Goal: Task Accomplishment & Management: Manage account settings

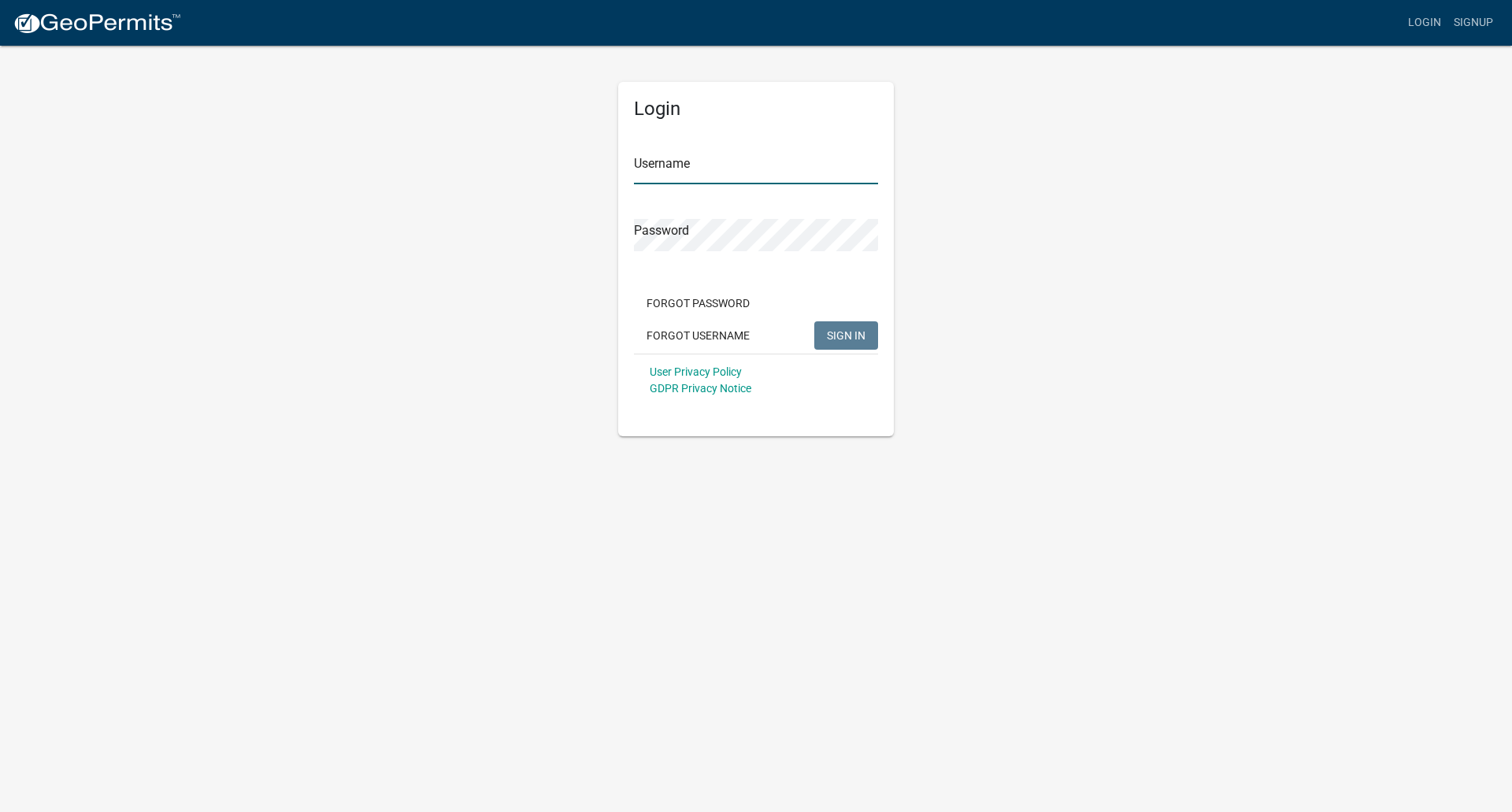
click at [696, 170] on input "Username" at bounding box center [756, 168] width 244 height 33
type input "caries"
click at [814, 322] on button "SIGN IN" at bounding box center [846, 336] width 64 height 28
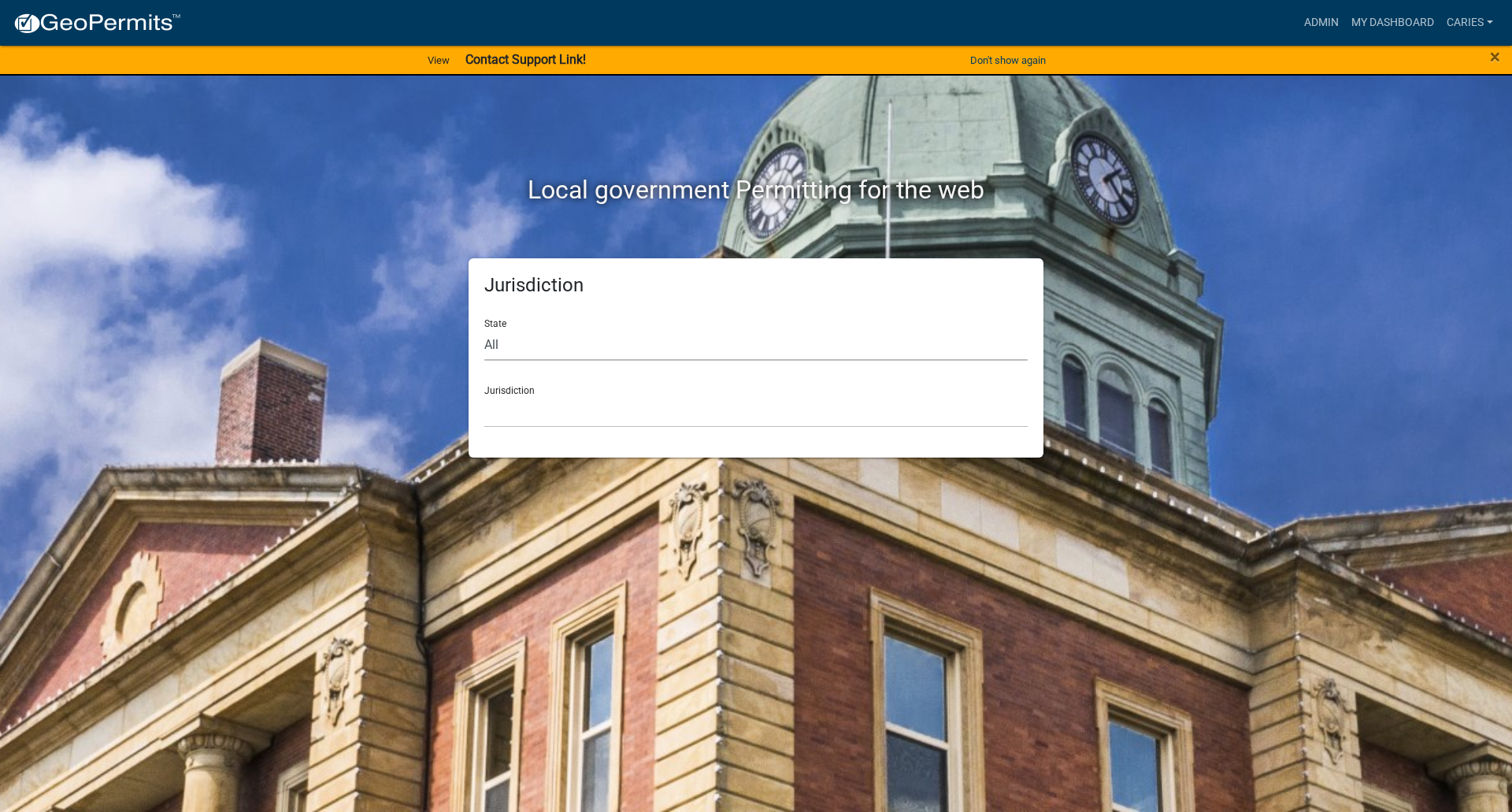
click at [648, 344] on select "All [US_STATE] [US_STATE] [US_STATE] [US_STATE] [US_STATE] [US_STATE] [US_STATE…" at bounding box center [756, 344] width 543 height 33
select select "[US_STATE]"
click at [484, 329] on select "All [US_STATE] [US_STATE] [US_STATE] [US_STATE] [US_STATE] [US_STATE] [US_STATE…" at bounding box center [756, 344] width 543 height 33
click at [616, 419] on select "[GEOGRAPHIC_DATA], [US_STATE] [GEOGRAPHIC_DATA], [US_STATE] [GEOGRAPHIC_DATA], …" at bounding box center [756, 411] width 543 height 33
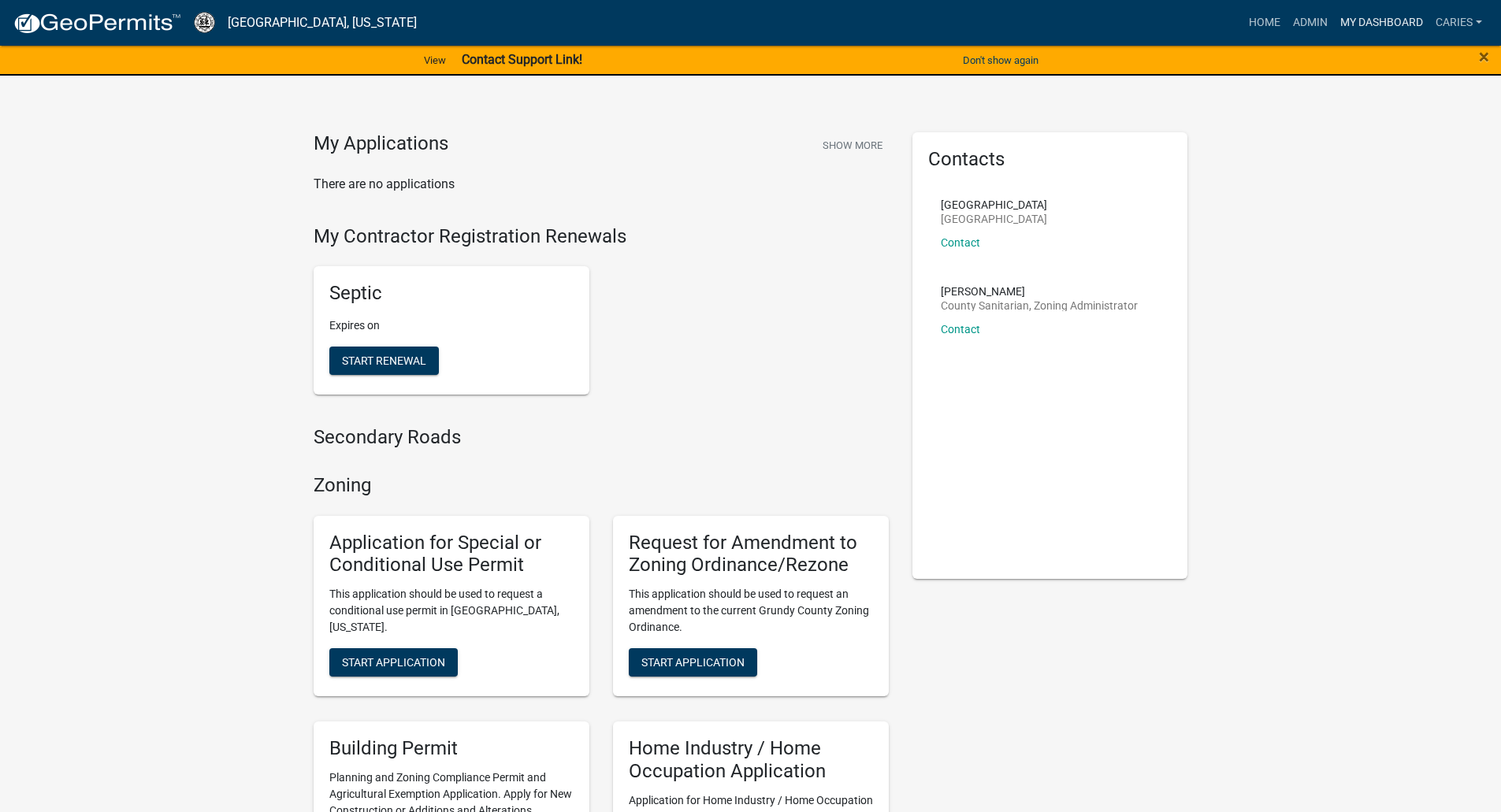
click at [1358, 16] on link "My Dashboard" at bounding box center [1381, 23] width 95 height 30
